Goal: Find specific page/section: Find specific page/section

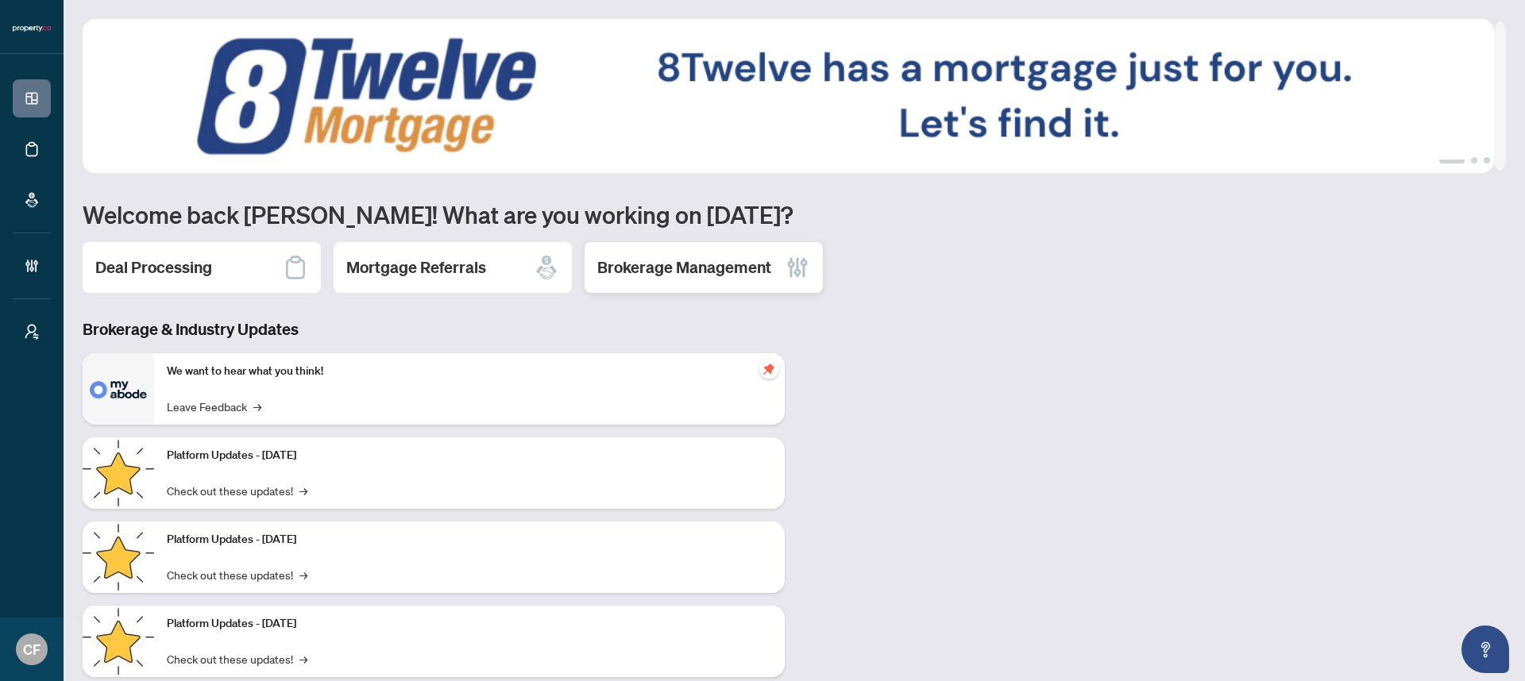
click at [687, 276] on h2 "Brokerage Management" at bounding box center [684, 268] width 174 height 22
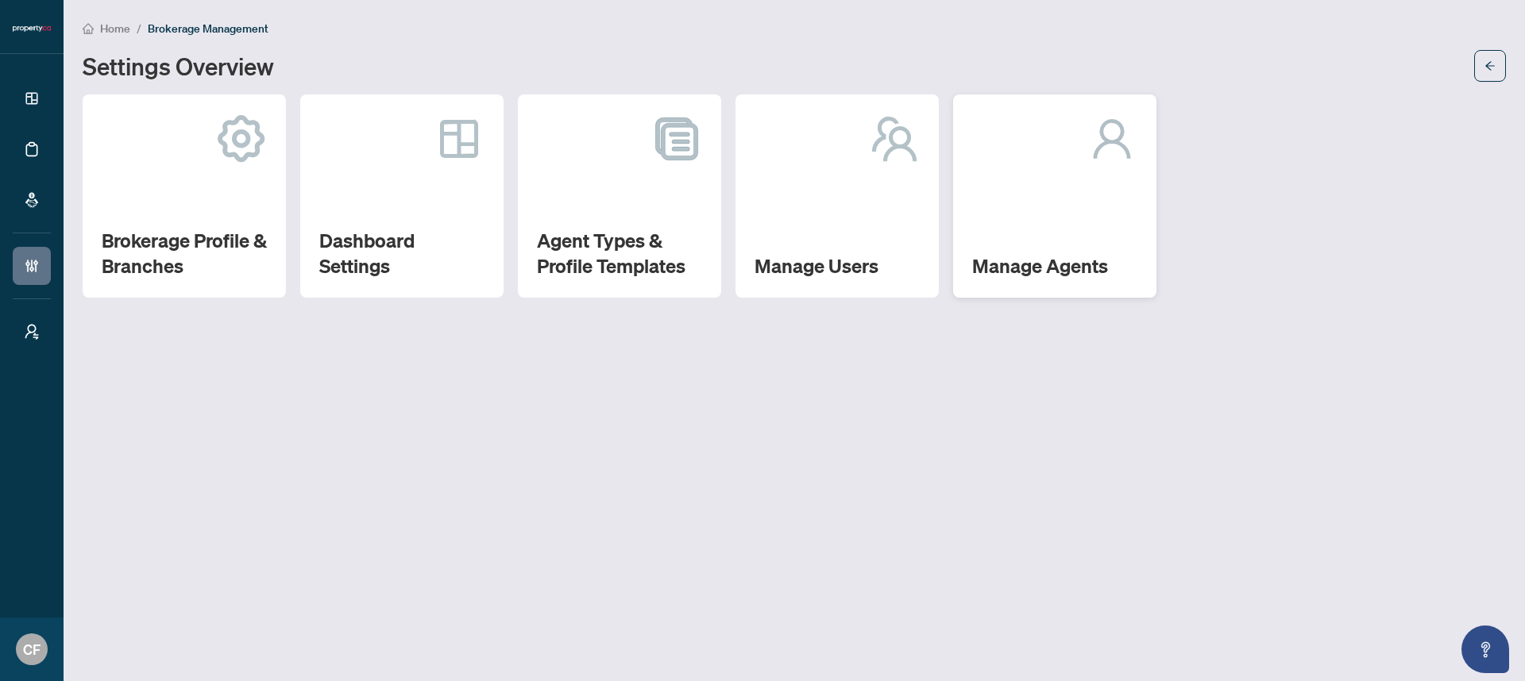
click at [988, 237] on div "Manage Agents" at bounding box center [1054, 196] width 203 height 203
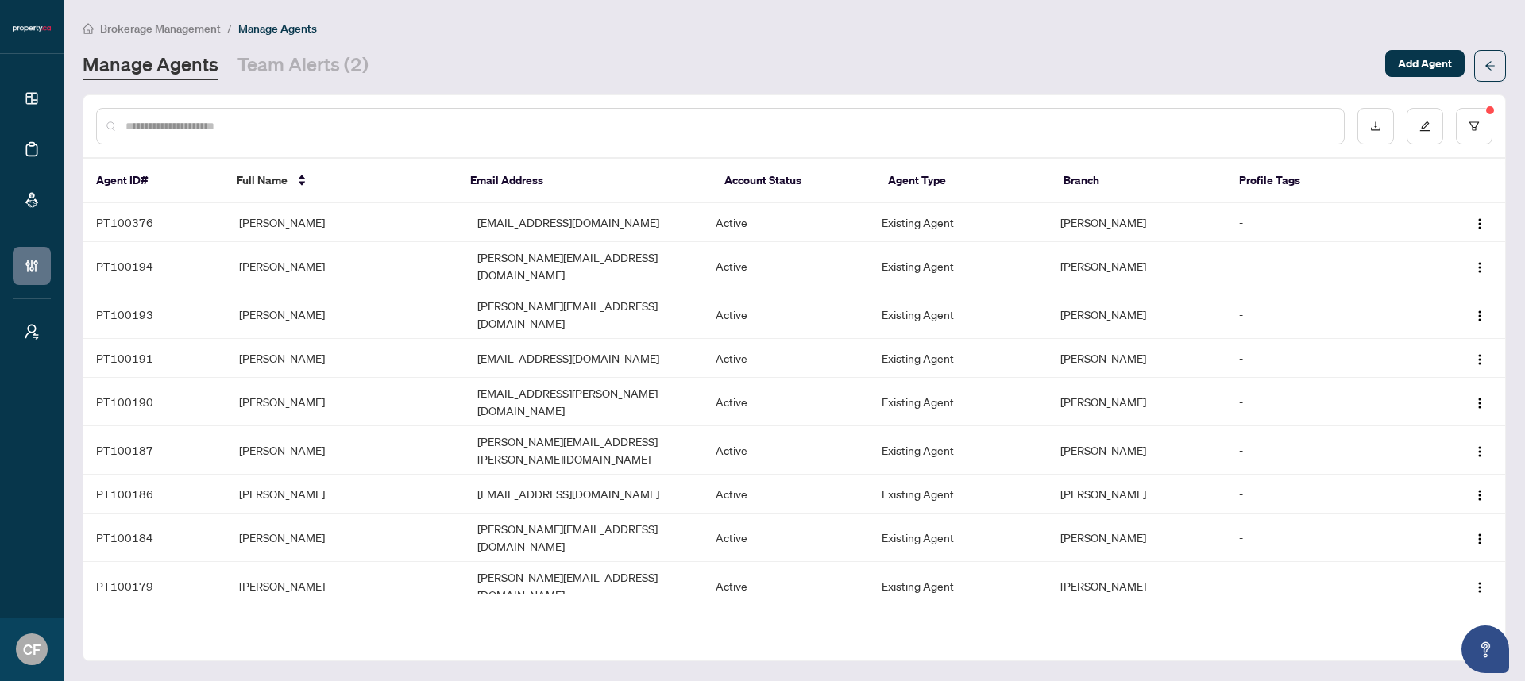
click at [461, 118] on input "text" at bounding box center [727, 126] width 1205 height 17
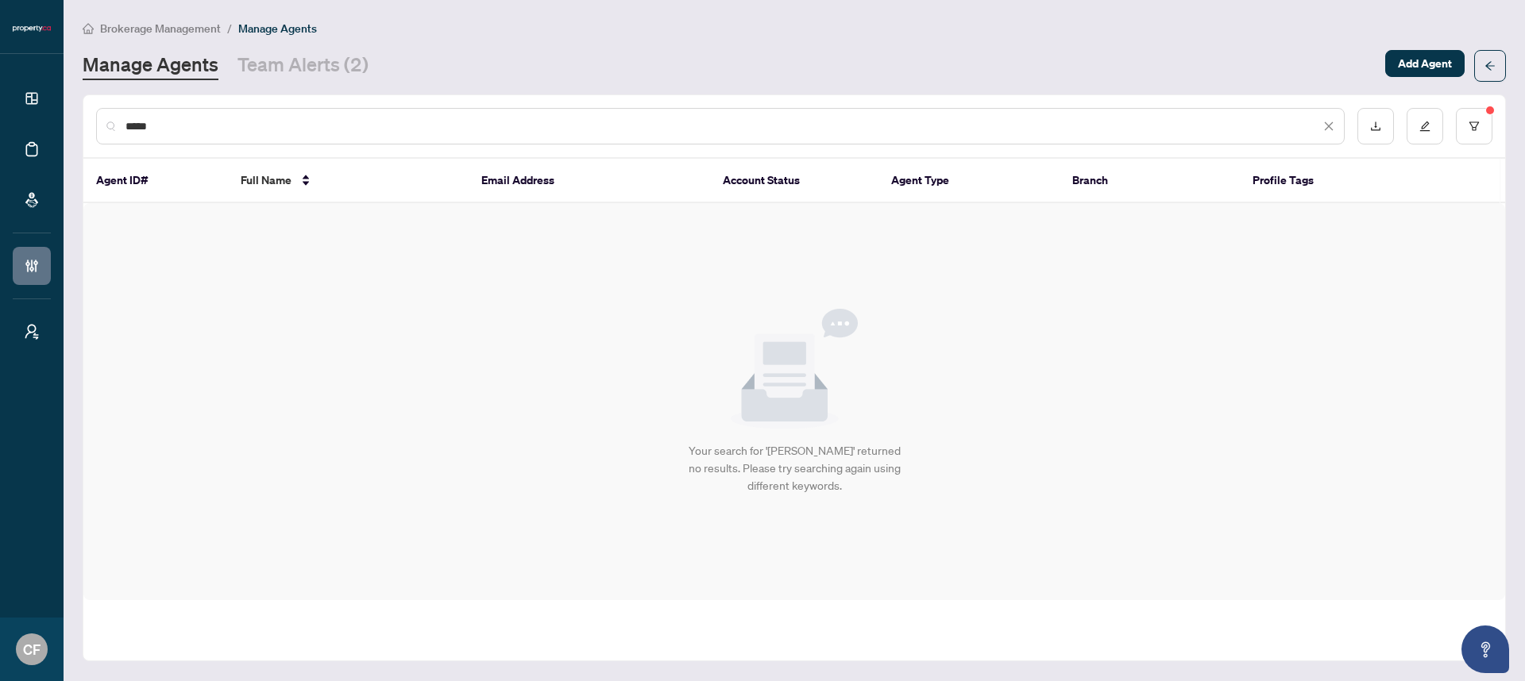
type input "*****"
click at [173, 29] on span "Brokerage Management" at bounding box center [160, 28] width 121 height 14
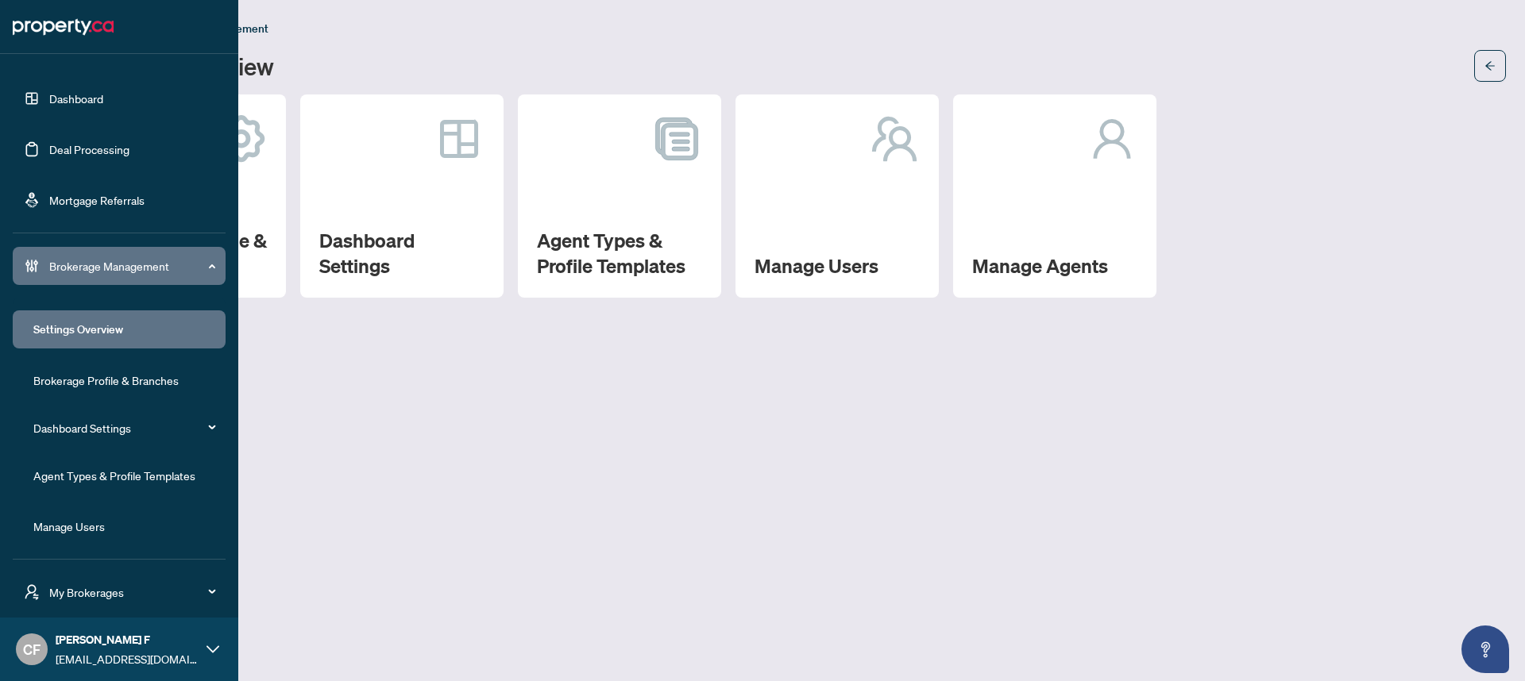
click at [118, 594] on span "My Brokerages" at bounding box center [131, 592] width 165 height 17
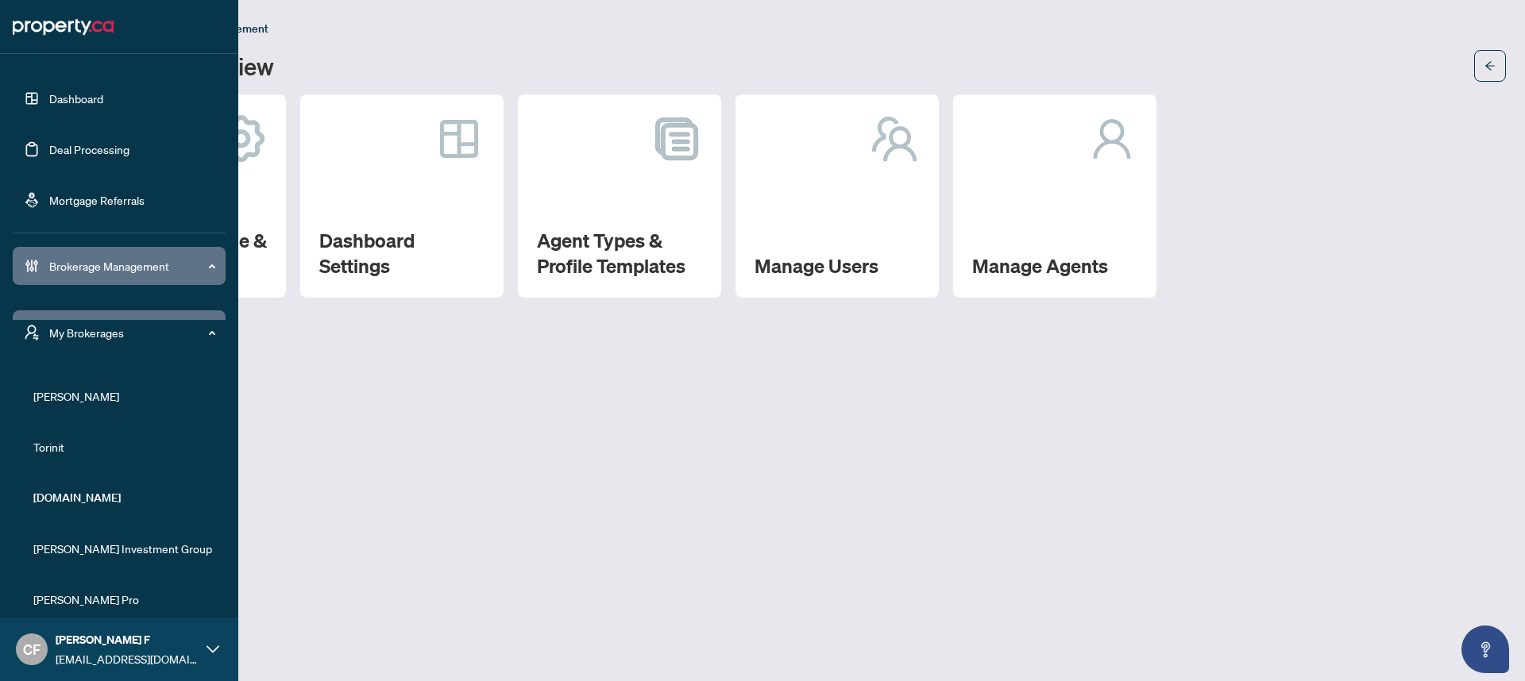
scroll to position [48, 0]
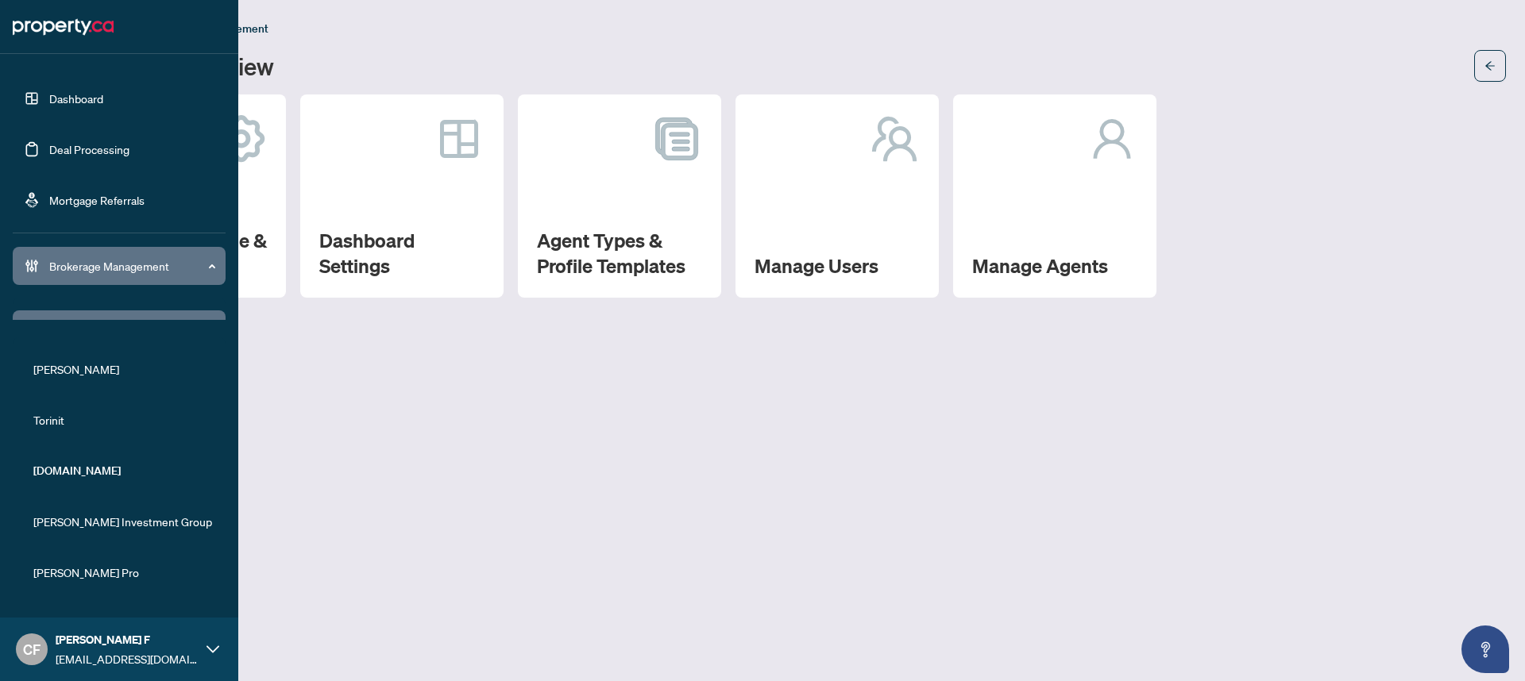
click at [83, 370] on span "[PERSON_NAME]" at bounding box center [123, 369] width 181 height 17
